Goal: Find specific page/section: Find specific page/section

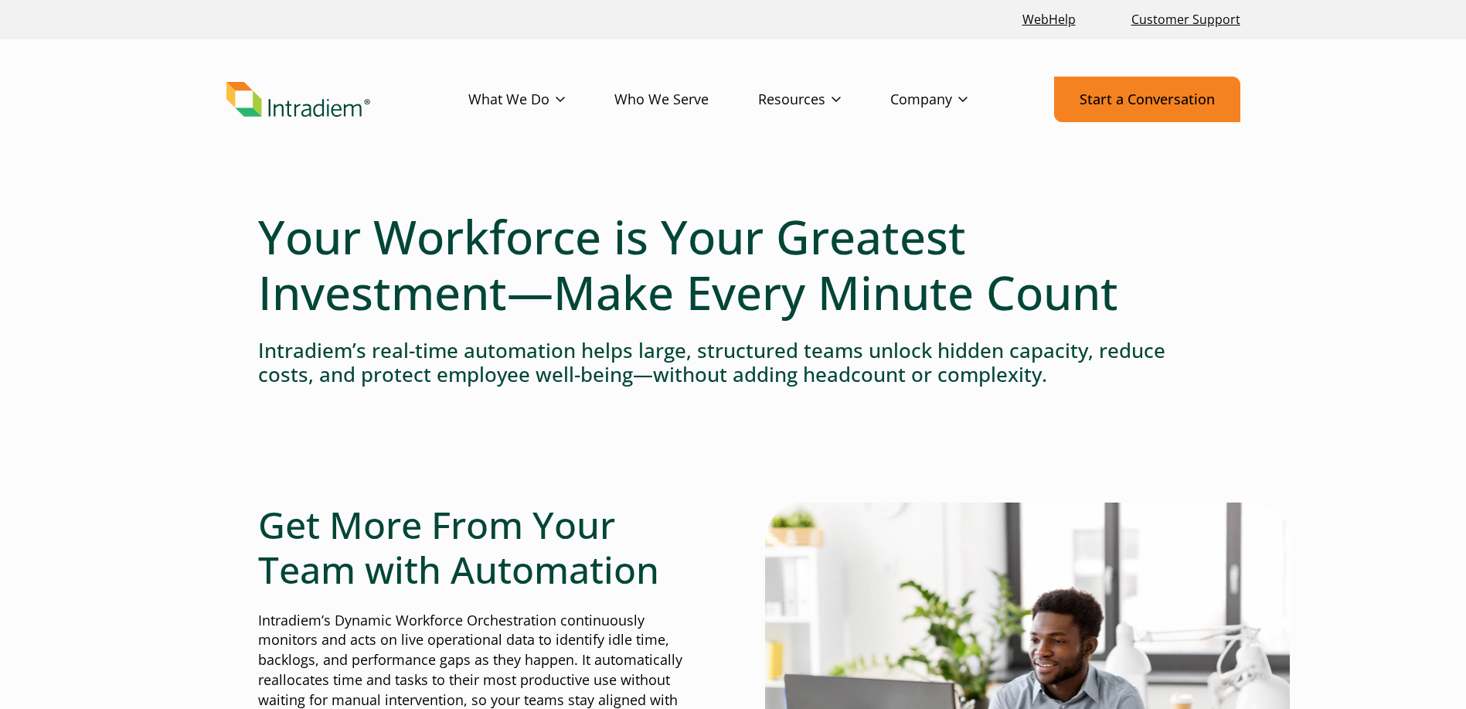
click at [1146, 113] on link "Start a Conversation" at bounding box center [1147, 100] width 186 height 46
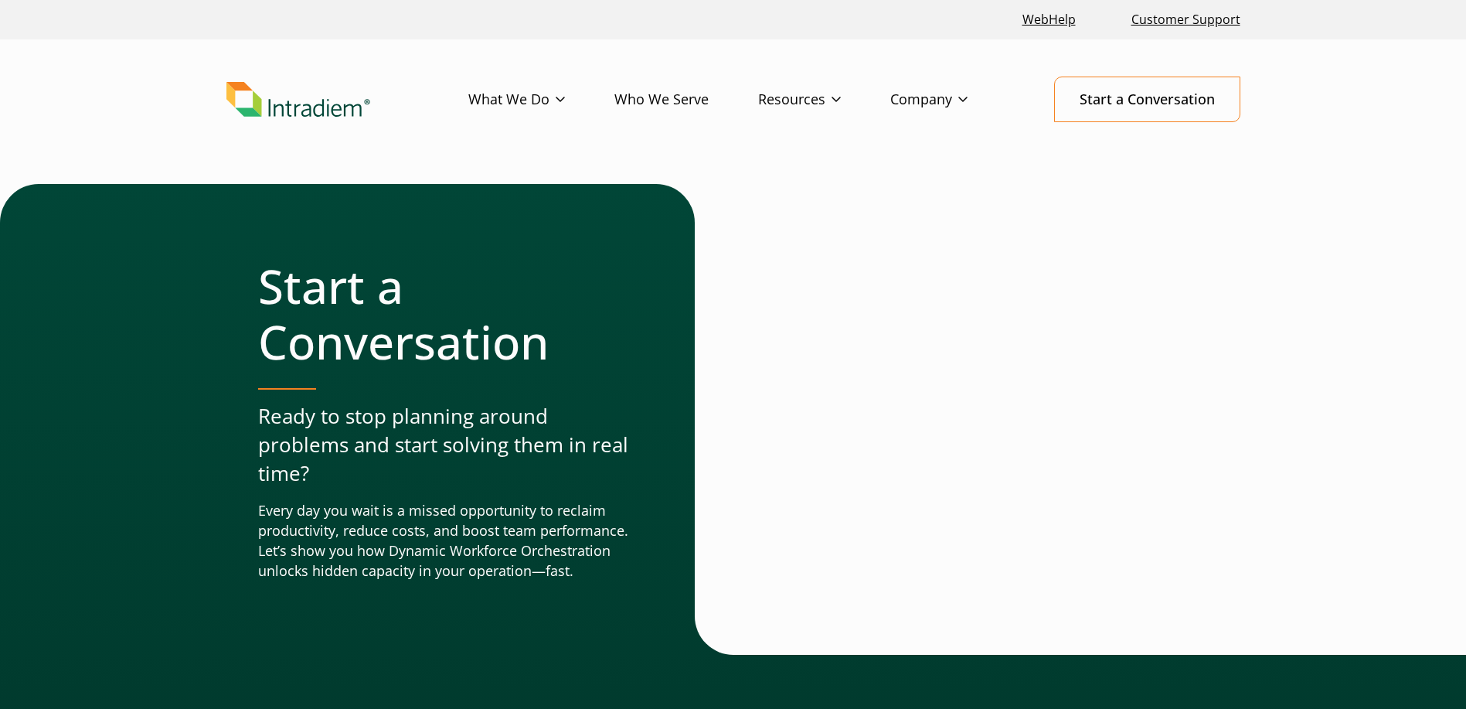
click at [291, 109] on img "Link to homepage of Intradiem" at bounding box center [298, 100] width 144 height 36
